Goal: Navigation & Orientation: Find specific page/section

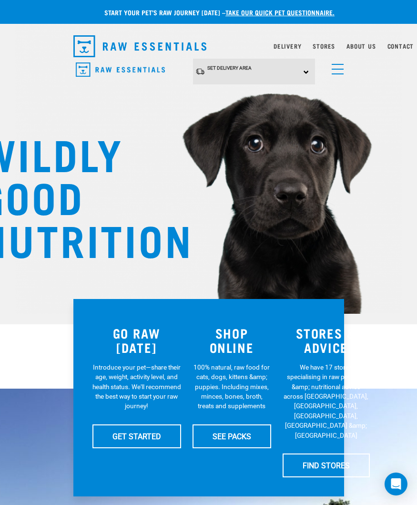
scroll to position [0, 10]
click at [274, 47] on link "Delivery" at bounding box center [288, 45] width 28 height 3
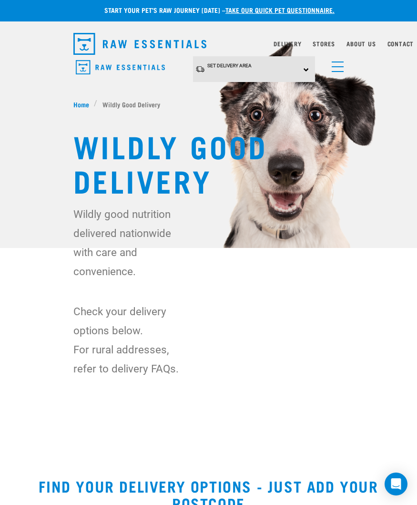
click at [294, 75] on div "Set Delivery Area [GEOGRAPHIC_DATA] [GEOGRAPHIC_DATA]" at bounding box center [254, 69] width 122 height 26
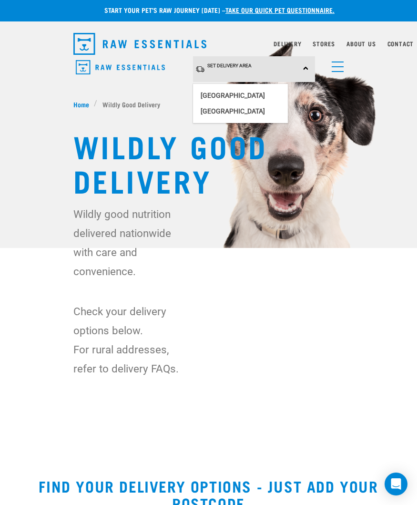
click at [246, 92] on link "[GEOGRAPHIC_DATA]" at bounding box center [240, 96] width 95 height 16
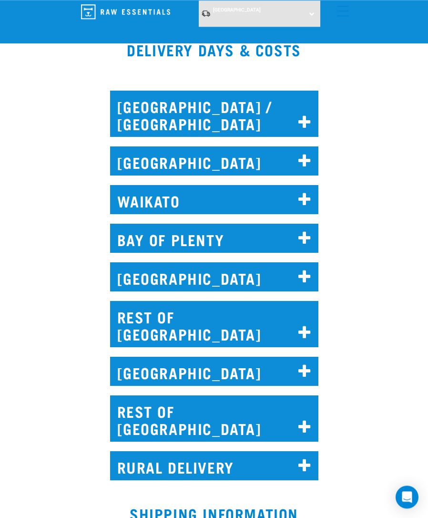
click at [238, 115] on h2 "[GEOGRAPHIC_DATA] / [GEOGRAPHIC_DATA]" at bounding box center [214, 114] width 208 height 46
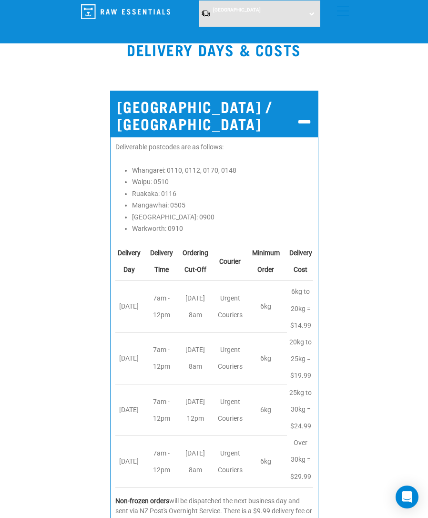
click at [363, 240] on div "[GEOGRAPHIC_DATA] / [GEOGRAPHIC_DATA] Deliverable postcodes are as follows: Wha…" at bounding box center [214, 313] width 440 height 472
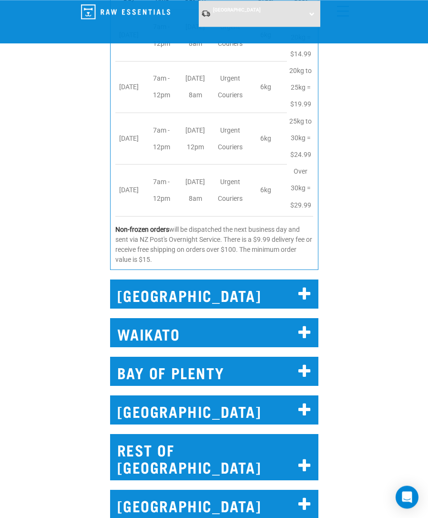
click at [285, 291] on h2 "[GEOGRAPHIC_DATA]" at bounding box center [214, 293] width 208 height 29
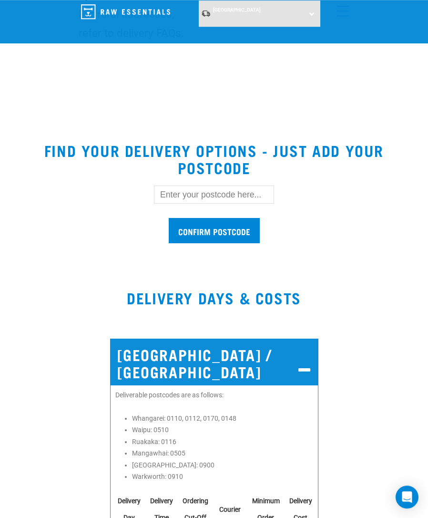
scroll to position [250, 0]
